Goal: Information Seeking & Learning: Understand process/instructions

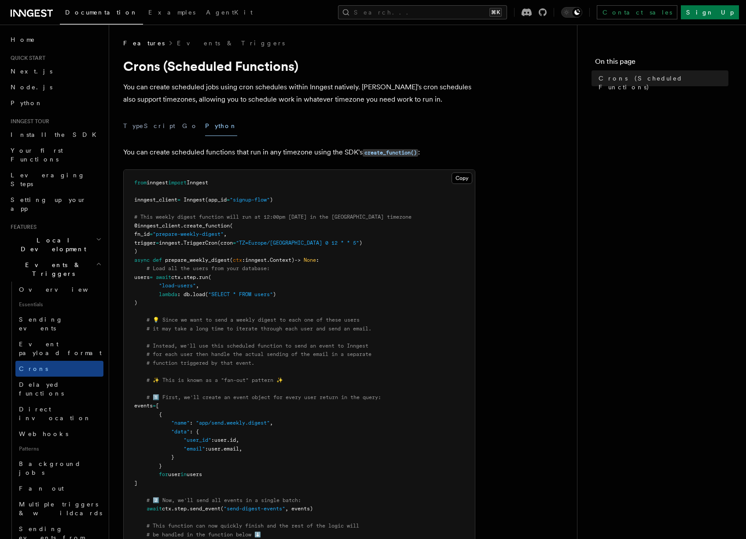
click at [192, 84] on p "You can create scheduled jobs using cron schedules within Inngest natively. [PE…" at bounding box center [299, 93] width 352 height 25
click at [222, 83] on p "You can create scheduled jobs using cron schedules within Inngest natively. [PE…" at bounding box center [299, 93] width 352 height 25
drag, startPoint x: 222, startPoint y: 83, endPoint x: 231, endPoint y: 82, distance: 9.3
click at [222, 82] on p "You can create scheduled jobs using cron schedules within Inngest natively. [PE…" at bounding box center [299, 93] width 352 height 25
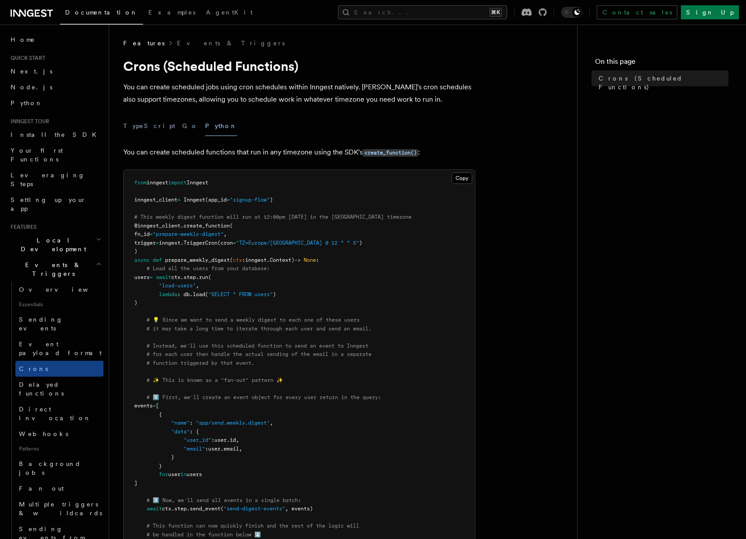
click at [243, 83] on p "You can create scheduled jobs using cron schedules within Inngest natively. [PE…" at bounding box center [299, 93] width 352 height 25
click at [330, 86] on p "You can create scheduled jobs using cron schedules within Inngest natively. [PE…" at bounding box center [299, 93] width 352 height 25
click at [330, 85] on p "You can create scheduled jobs using cron schedules within Inngest natively. [PE…" at bounding box center [299, 93] width 352 height 25
click at [338, 86] on p "You can create scheduled jobs using cron schedules within Inngest natively. [PE…" at bounding box center [299, 93] width 352 height 25
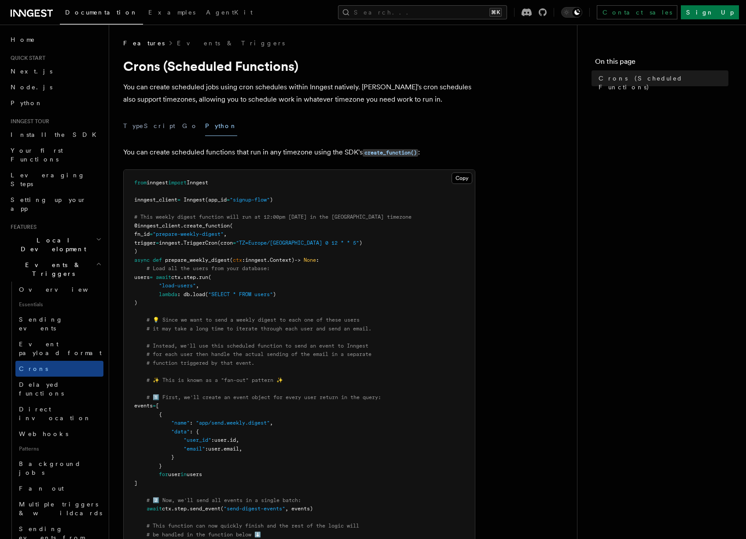
click at [369, 85] on p "You can create scheduled jobs using cron schedules within Inngest natively. [PE…" at bounding box center [299, 93] width 352 height 25
click at [403, 87] on p "You can create scheduled jobs using cron schedules within Inngest natively. [PE…" at bounding box center [299, 93] width 352 height 25
click at [161, 95] on p "You can create scheduled jobs using cron schedules within Inngest natively. [PE…" at bounding box center [299, 93] width 352 height 25
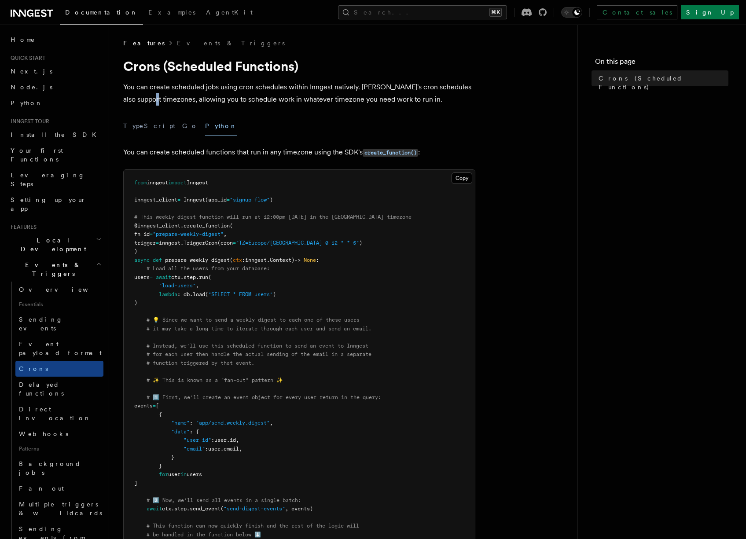
drag, startPoint x: 161, startPoint y: 95, endPoint x: 206, endPoint y: 99, distance: 45.5
click at [161, 95] on p "You can create scheduled jobs using cron schedules within Inngest natively. [PE…" at bounding box center [299, 93] width 352 height 25
click at [211, 100] on p "You can create scheduled jobs using cron schedules within Inngest natively. [PE…" at bounding box center [299, 93] width 352 height 25
click at [255, 99] on p "You can create scheduled jobs using cron schedules within Inngest natively. [PE…" at bounding box center [299, 93] width 352 height 25
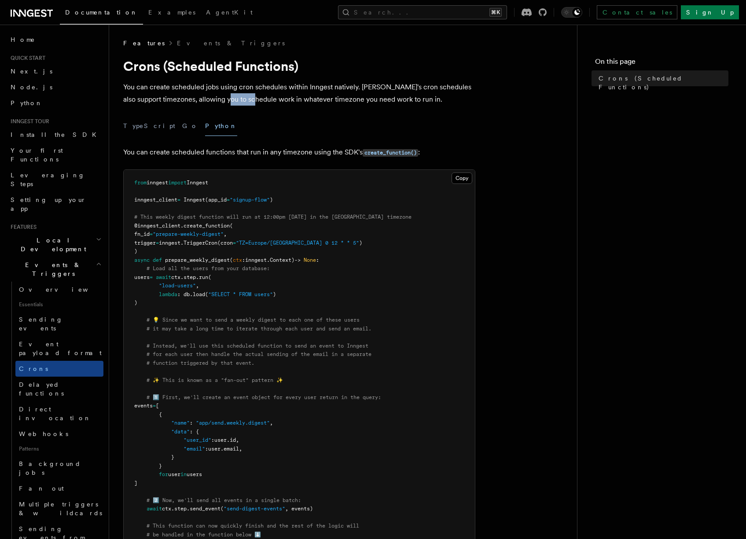
click at [255, 99] on p "You can create scheduled jobs using cron schedules within Inngest natively. [PE…" at bounding box center [299, 93] width 352 height 25
click at [293, 100] on p "You can create scheduled jobs using cron schedules within Inngest natively. [PE…" at bounding box center [299, 93] width 352 height 25
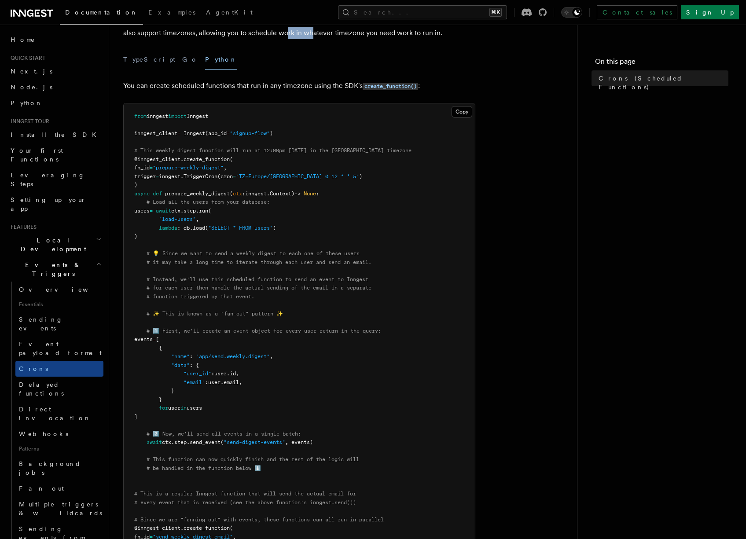
scroll to position [67, 0]
click at [129, 61] on button "TypeScript" at bounding box center [149, 59] width 52 height 20
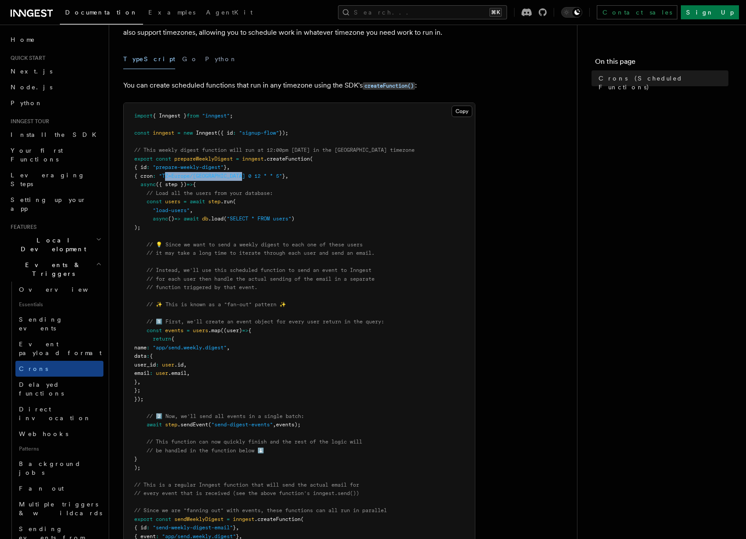
drag, startPoint x: 171, startPoint y: 174, endPoint x: 252, endPoint y: 172, distance: 81.4
click at [252, 172] on pre "import { Inngest } from "inngest" ; const inngest = new Inngest ({ id : "signup…" at bounding box center [299, 373] width 351 height 541
click at [202, 190] on span "// Load all the users from your database:" at bounding box center [210, 193] width 126 height 6
click at [234, 191] on span "// Load all the users from your database:" at bounding box center [210, 193] width 126 height 6
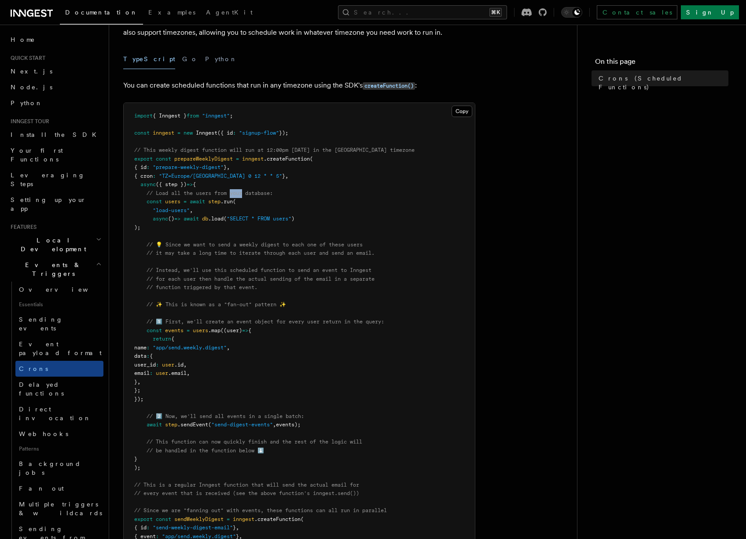
click at [234, 191] on span "// Load all the users from your database:" at bounding box center [210, 193] width 126 height 6
click at [183, 200] on span at bounding box center [181, 201] width 3 height 6
click at [163, 207] on span ""load-users"" at bounding box center [171, 210] width 37 height 6
drag, startPoint x: 163, startPoint y: 206, endPoint x: 179, endPoint y: 208, distance: 16.3
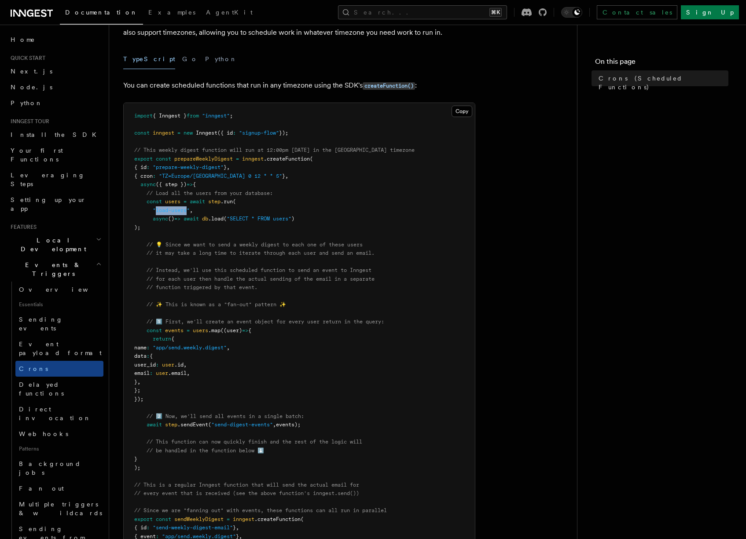
click at [179, 208] on span ""load-users"" at bounding box center [171, 210] width 37 height 6
click at [198, 209] on pre "import { Inngest } from "inngest" ; const inngest = new Inngest ({ id : "signup…" at bounding box center [299, 373] width 351 height 541
drag, startPoint x: 193, startPoint y: 209, endPoint x: 153, endPoint y: 207, distance: 40.1
click at [153, 207] on span ""load-users" ," at bounding box center [163, 210] width 59 height 6
click at [160, 206] on pre "import { Inngest } from "inngest" ; const inngest = new Inngest ({ id : "signup…" at bounding box center [299, 373] width 351 height 541
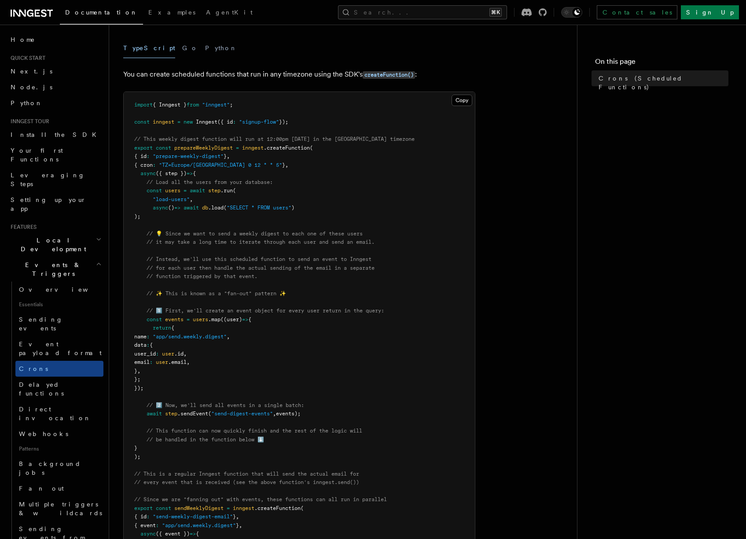
scroll to position [132, 0]
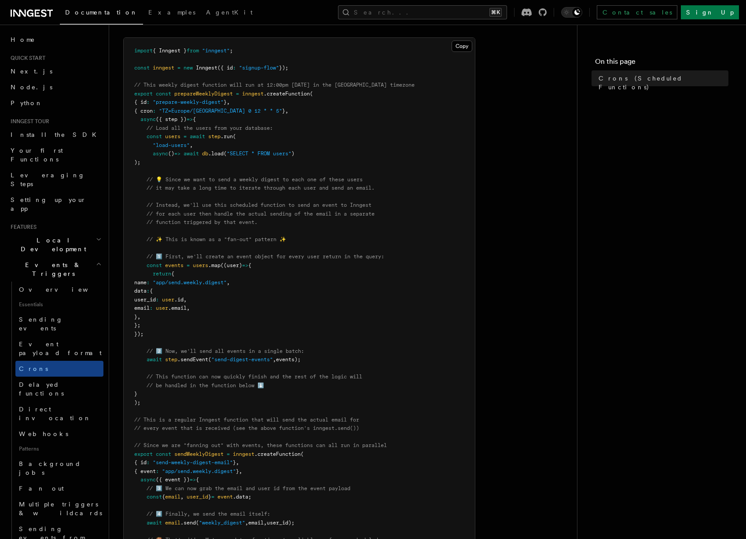
click at [203, 266] on span "users" at bounding box center [200, 265] width 15 height 6
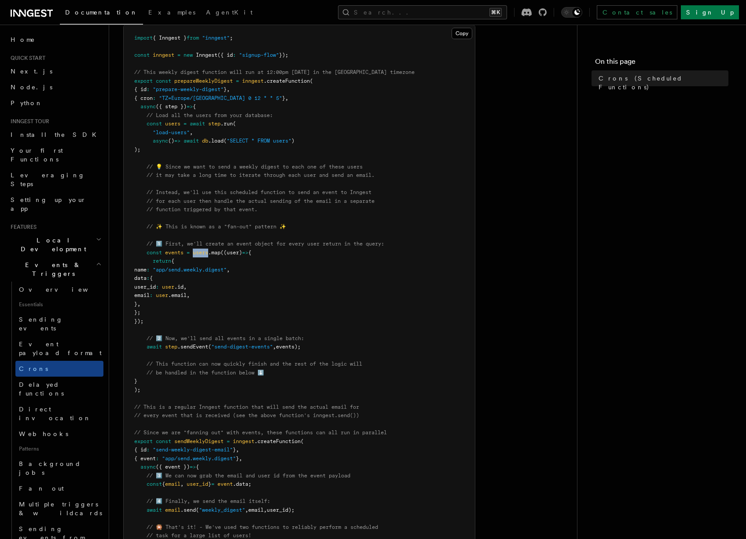
scroll to position [145, 0]
click at [194, 263] on pre "import { Inngest } from "inngest" ; const inngest = new Inngest ({ id : "signup…" at bounding box center [299, 295] width 351 height 541
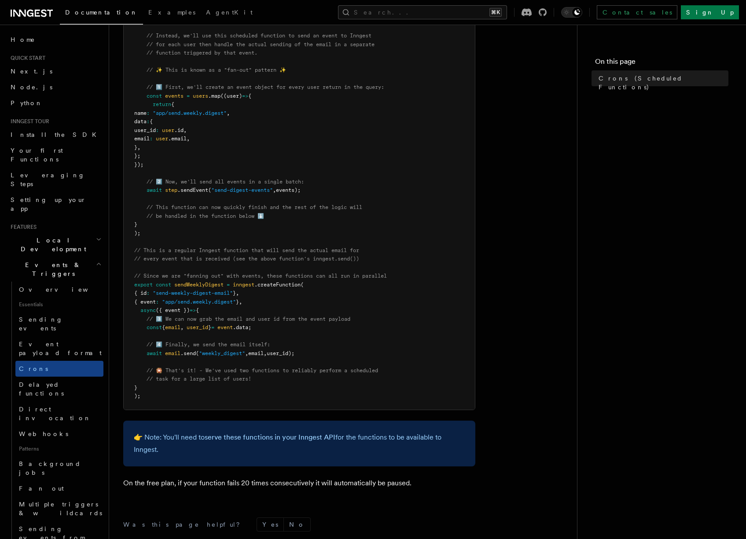
scroll to position [312, 0]
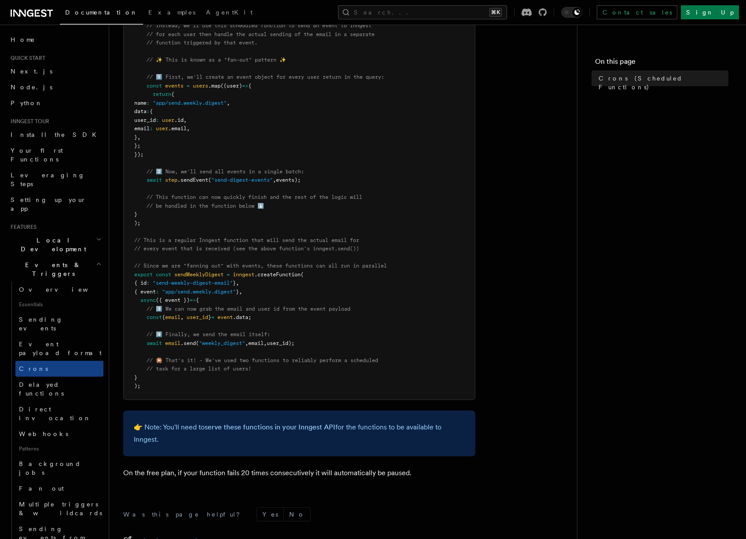
click at [189, 272] on span "sendWeeklyDigest" at bounding box center [198, 275] width 49 height 6
click at [216, 272] on span "sendWeeklyDigest" at bounding box center [198, 275] width 49 height 6
click at [250, 272] on span "inngest" at bounding box center [244, 275] width 22 height 6
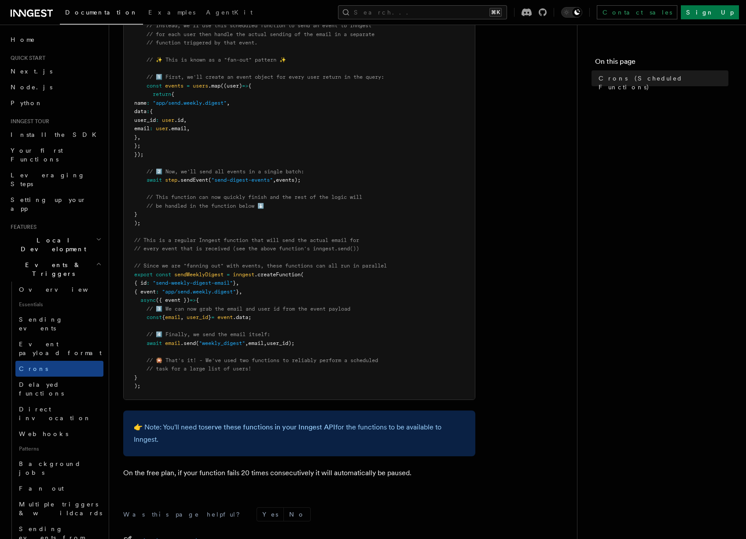
click at [271, 273] on span ".createFunction" at bounding box center [277, 275] width 46 height 6
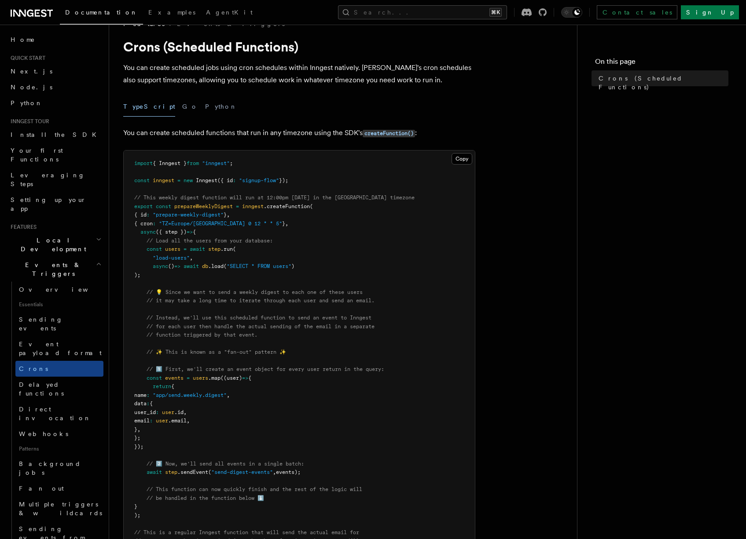
scroll to position [0, 0]
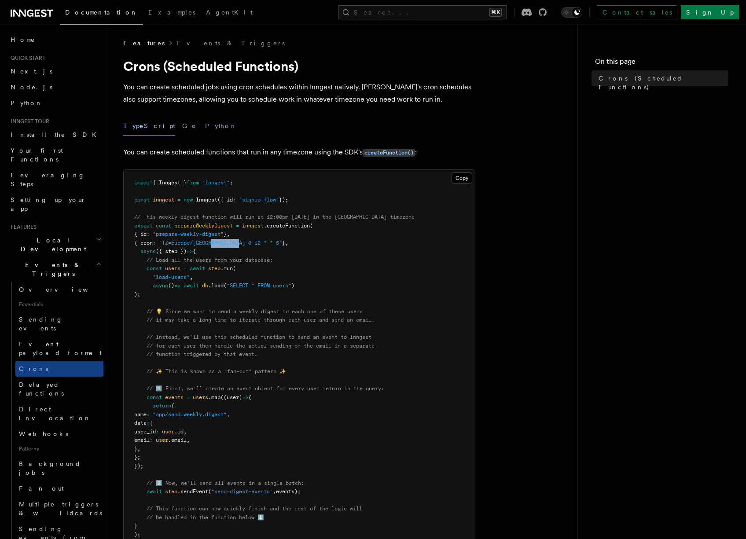
drag, startPoint x: 219, startPoint y: 241, endPoint x: 247, endPoint y: 242, distance: 28.7
click at [247, 242] on span ""TZ=Europe/[GEOGRAPHIC_DATA] 0 12 * * 5"" at bounding box center [220, 243] width 123 height 6
click at [285, 242] on span "," at bounding box center [286, 243] width 3 height 6
drag, startPoint x: 271, startPoint y: 242, endPoint x: 192, endPoint y: 237, distance: 78.9
click at [221, 240] on pre "import { Inngest } from "inngest" ; const inngest = new Inngest ({ id : "signup…" at bounding box center [299, 440] width 351 height 541
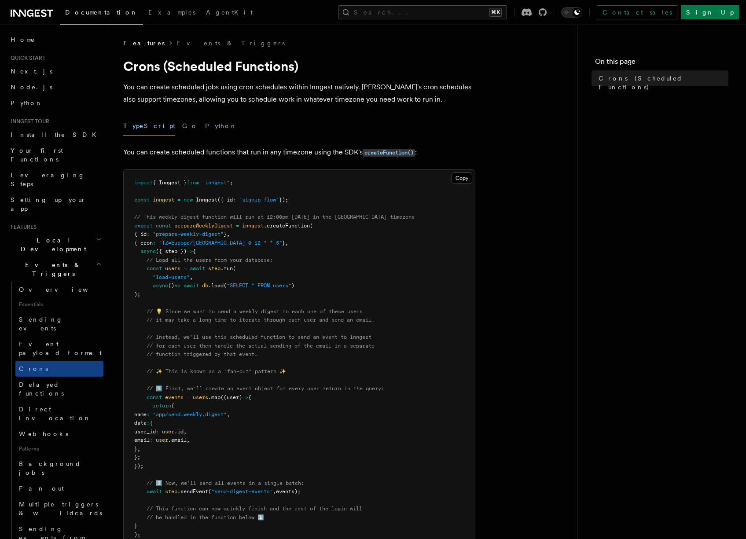
click at [199, 228] on span "prepareWeeklyDigest" at bounding box center [203, 226] width 59 height 6
